Goal: Navigation & Orientation: Find specific page/section

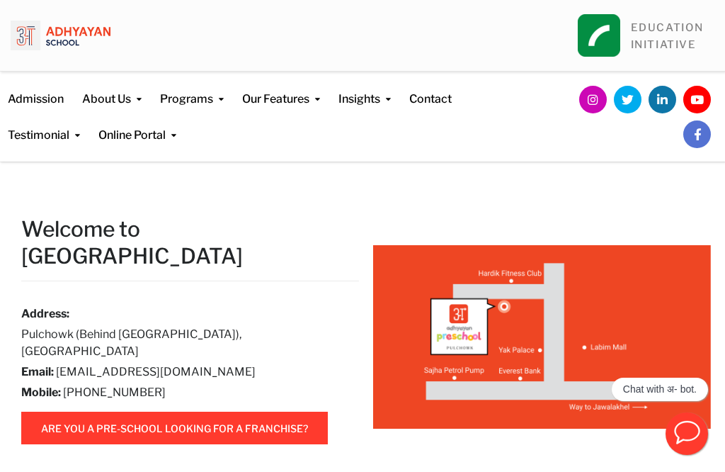
click at [134, 95] on link "About Us" at bounding box center [111, 90] width 59 height 36
click at [347, 220] on h2 "Welcome to Adhyayan Pre School" at bounding box center [190, 242] width 338 height 54
click at [447, 92] on link "Contact" at bounding box center [430, 90] width 42 height 36
click at [436, 106] on link "Contact" at bounding box center [430, 90] width 42 height 36
click at [135, 94] on link "About Us" at bounding box center [111, 90] width 59 height 36
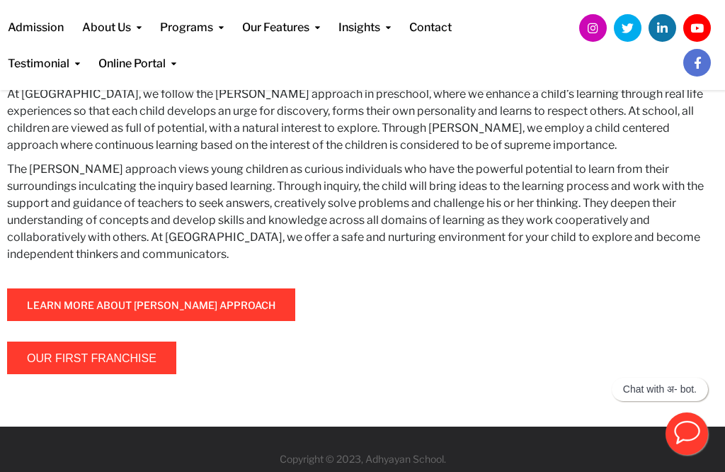
scroll to position [758, 0]
